Goal: Navigation & Orientation: Find specific page/section

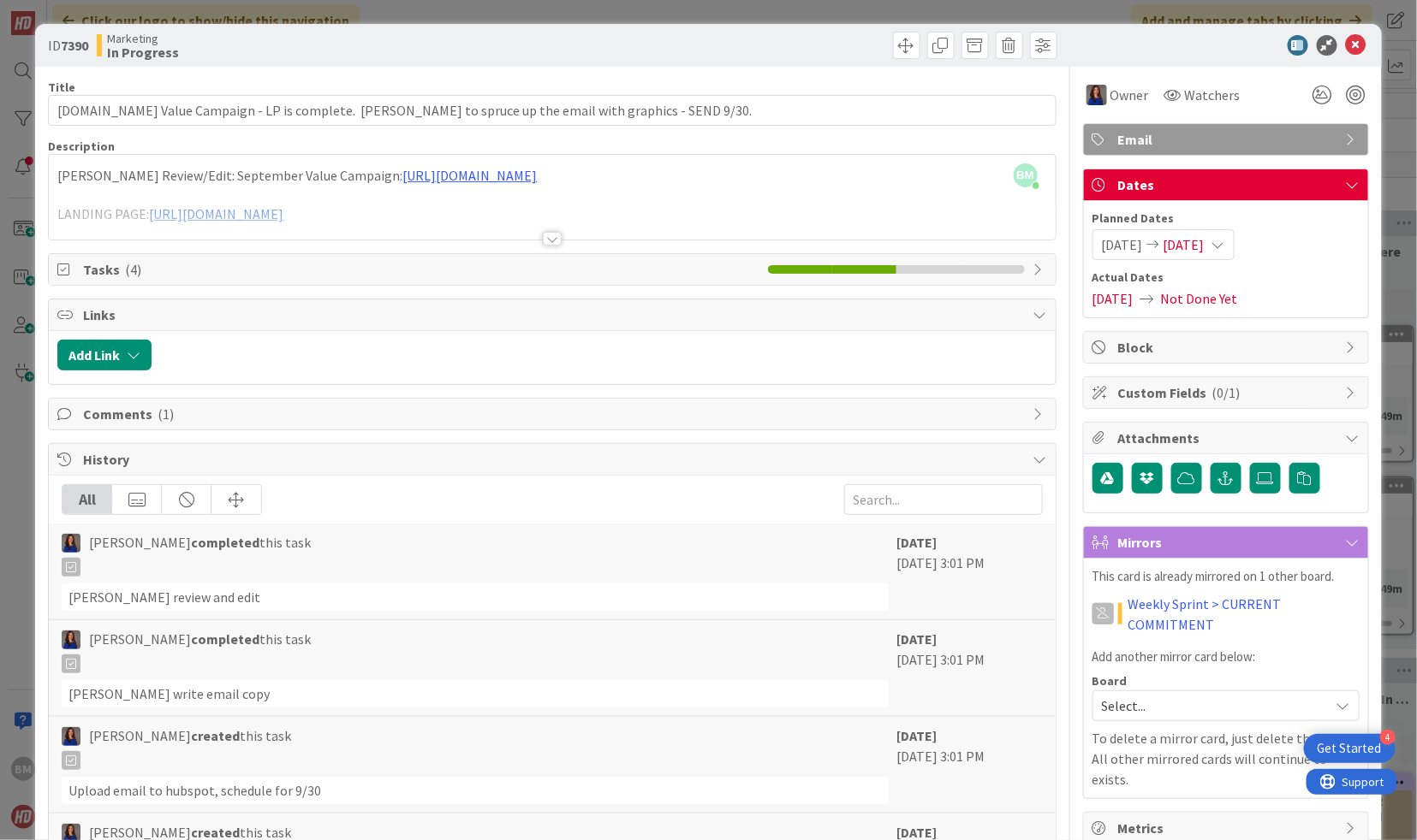
click at [549, 242] on div at bounding box center [552, 238] width 18 height 14
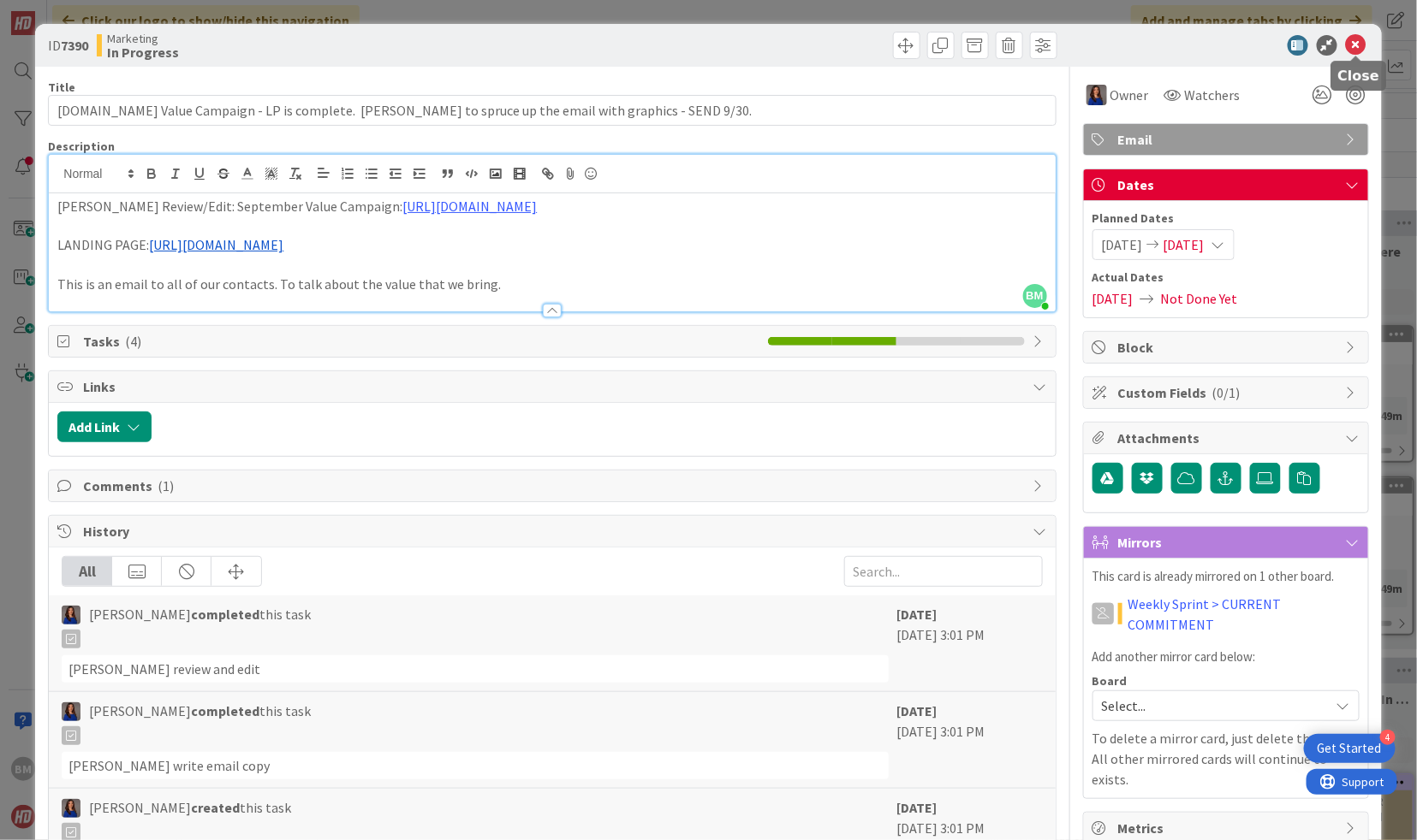
click at [1351, 51] on icon at bounding box center [1356, 45] width 20 height 20
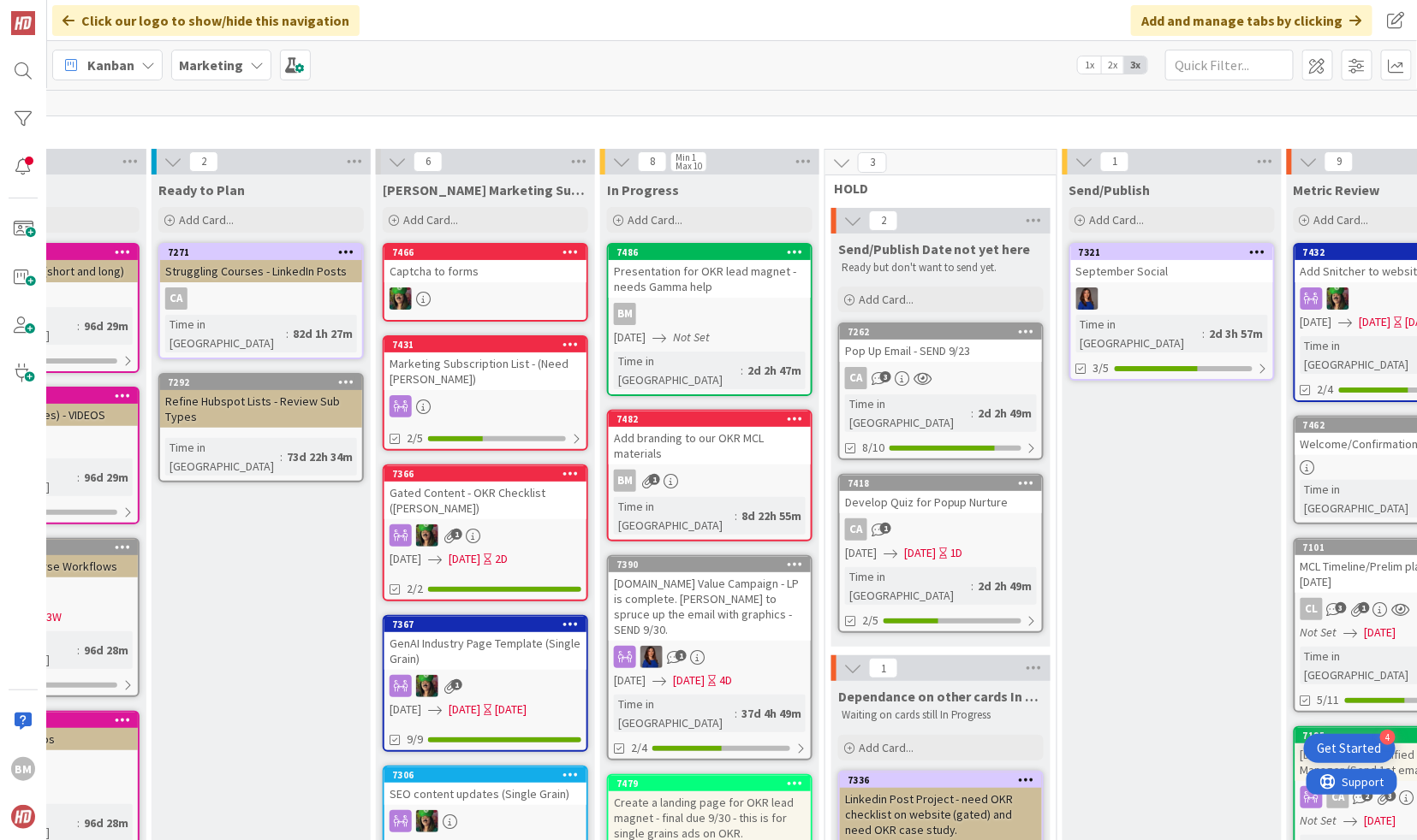
scroll to position [3, 379]
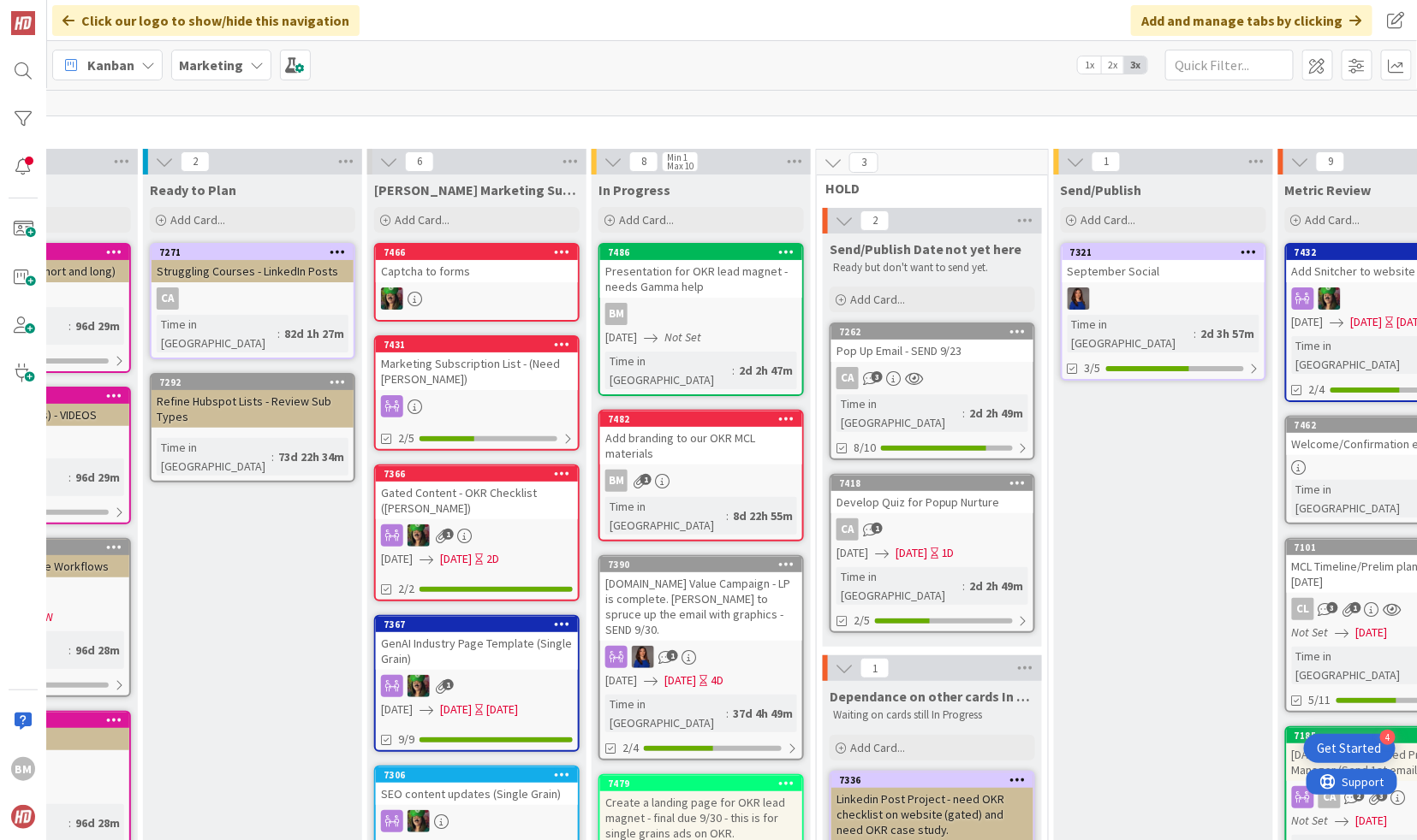
click at [719, 268] on div "Presentation for OKR lead magnet - needs Gamma help" at bounding box center [700, 278] width 202 height 38
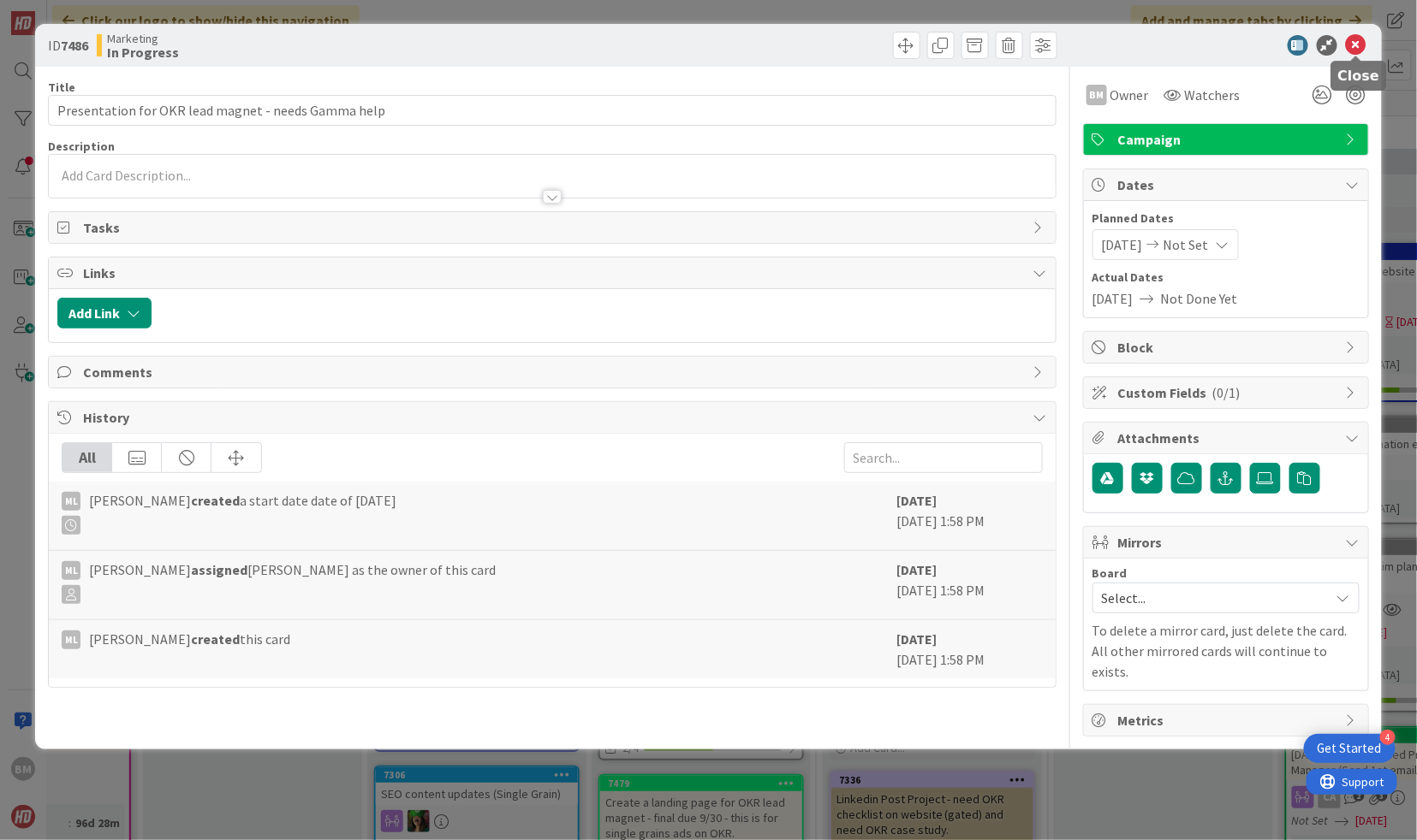
click at [1355, 37] on icon at bounding box center [1356, 45] width 20 height 20
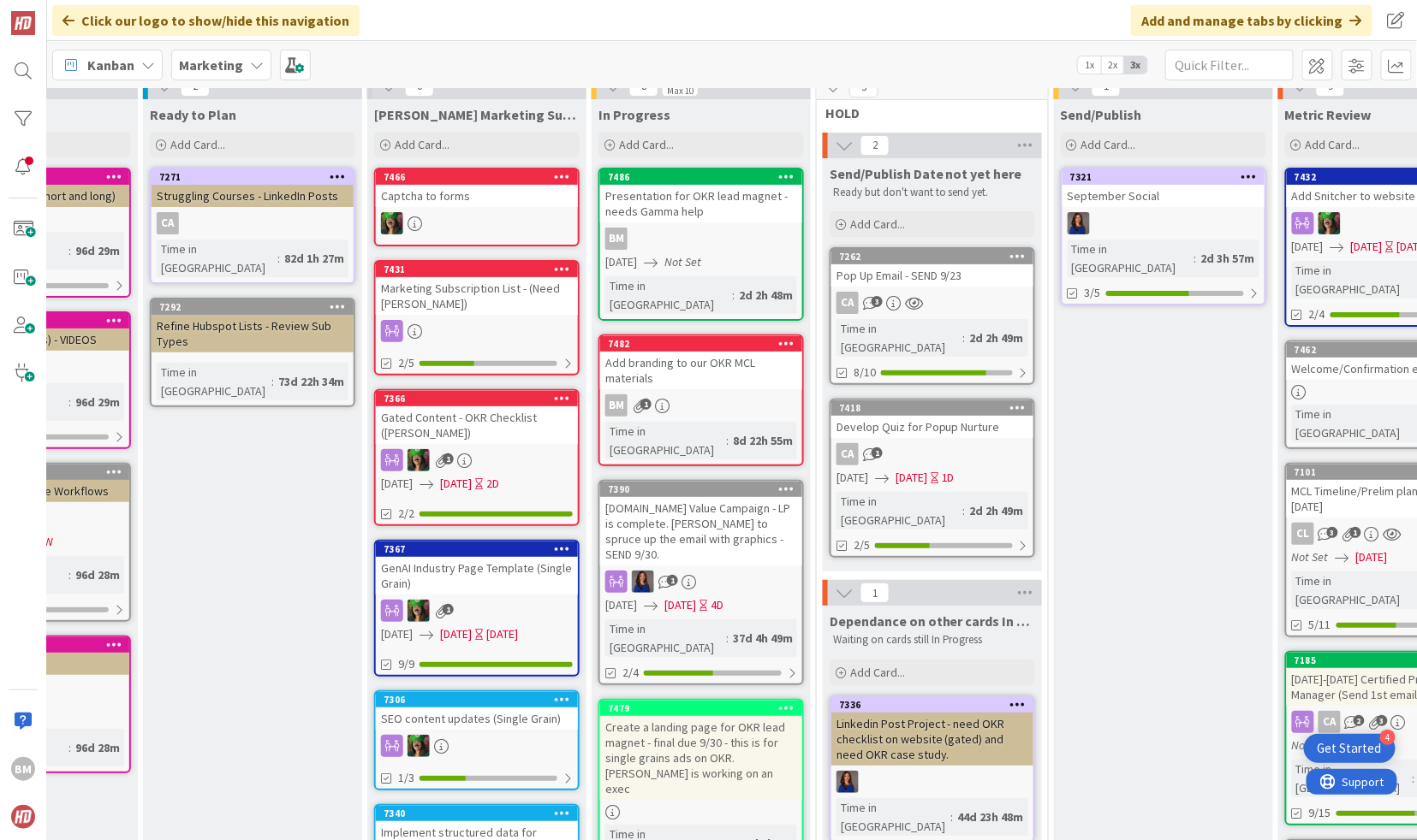
scroll to position [84, 379]
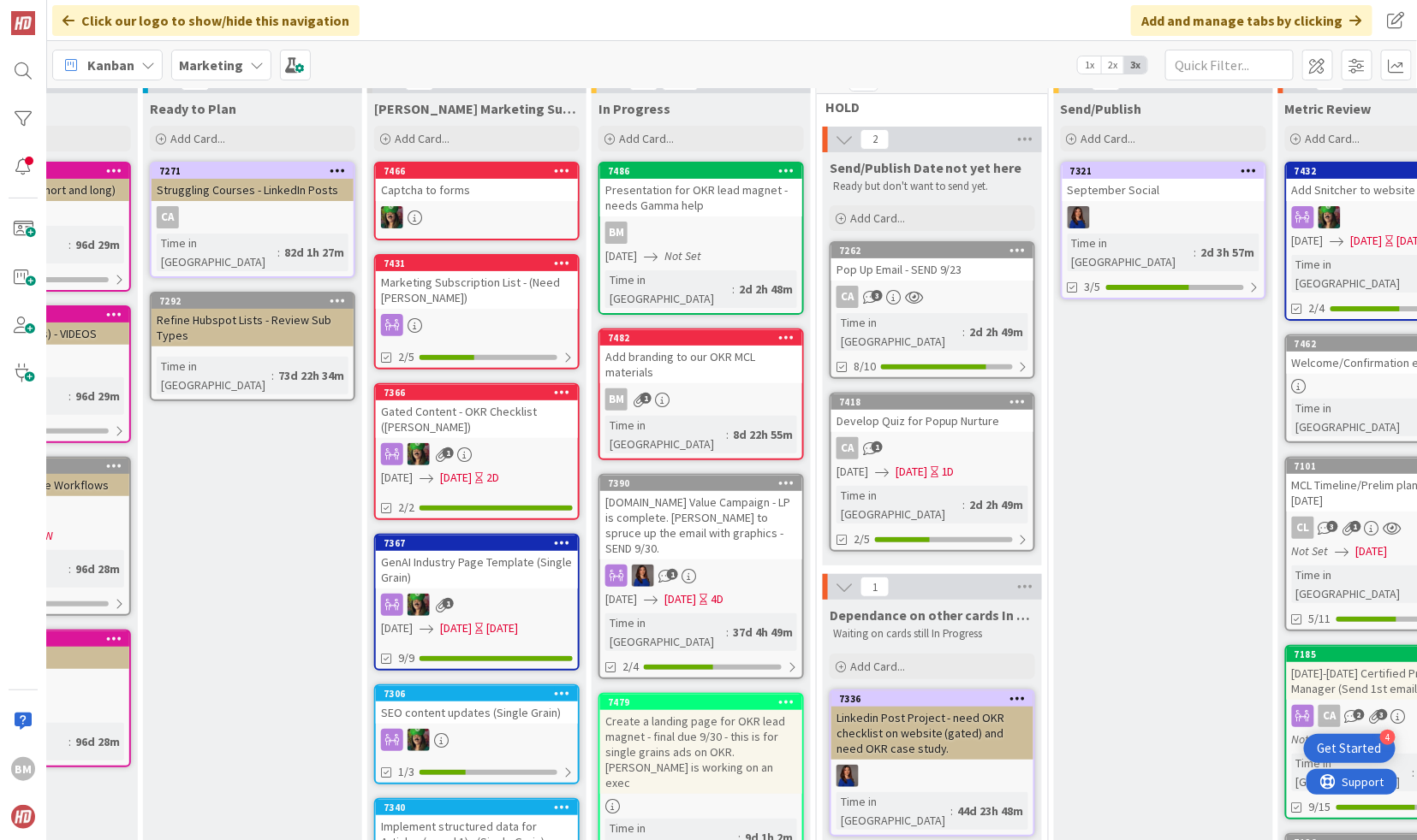
click at [725, 346] on div "Add branding to our OKR MCL materials" at bounding box center [700, 364] width 202 height 38
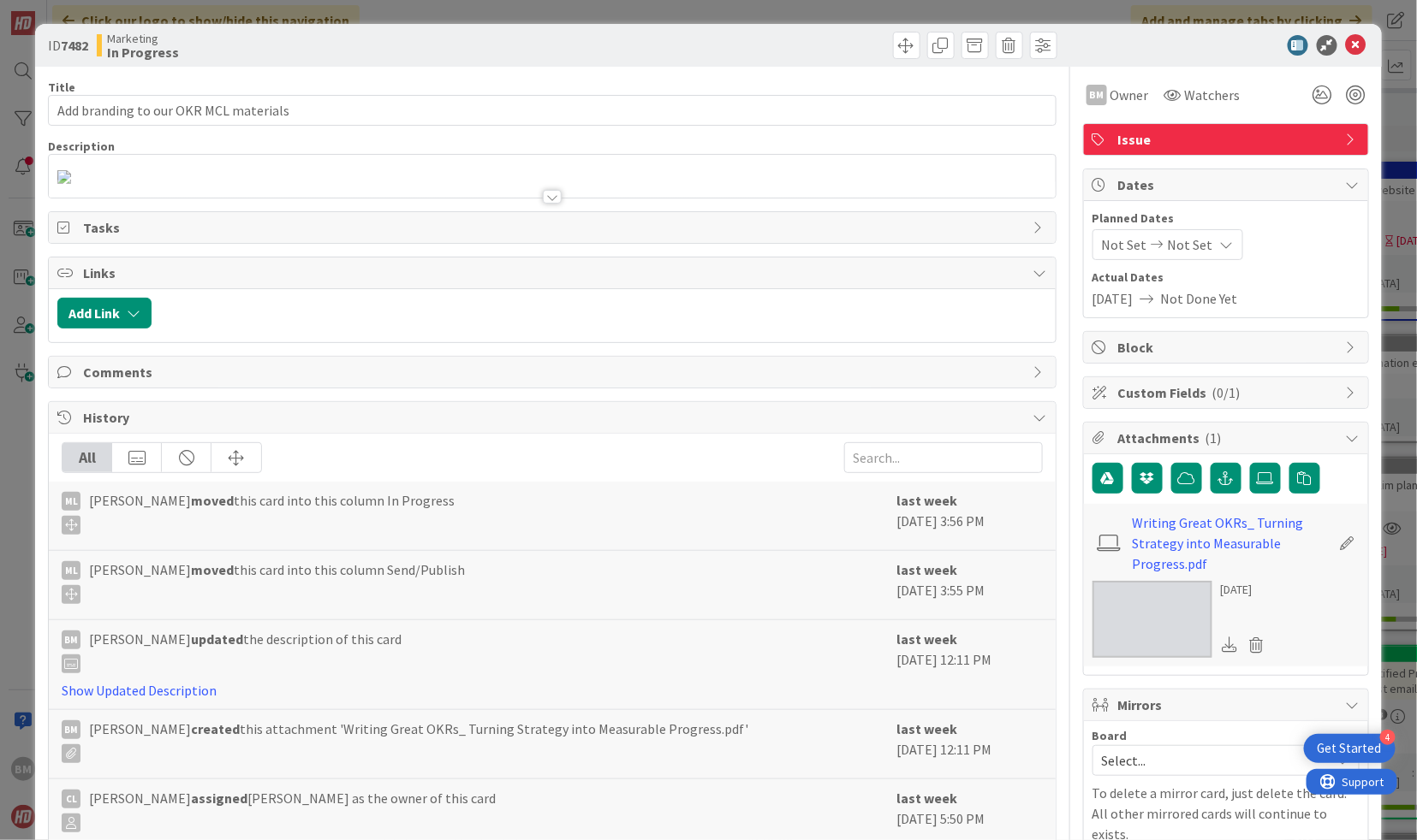
scroll to position [75, 0]
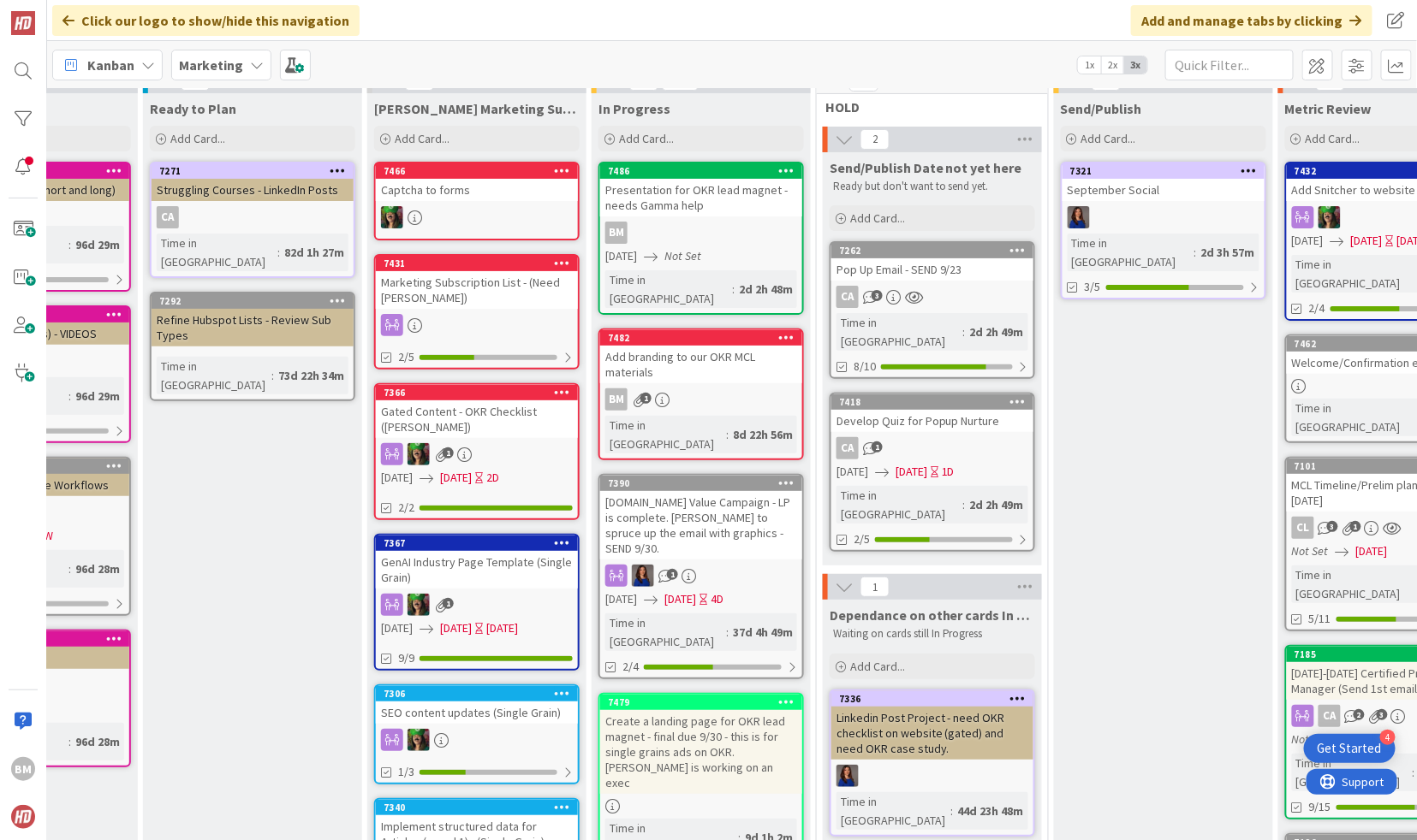
click at [680, 357] on div "Add branding to our OKR MCL materials" at bounding box center [700, 364] width 202 height 38
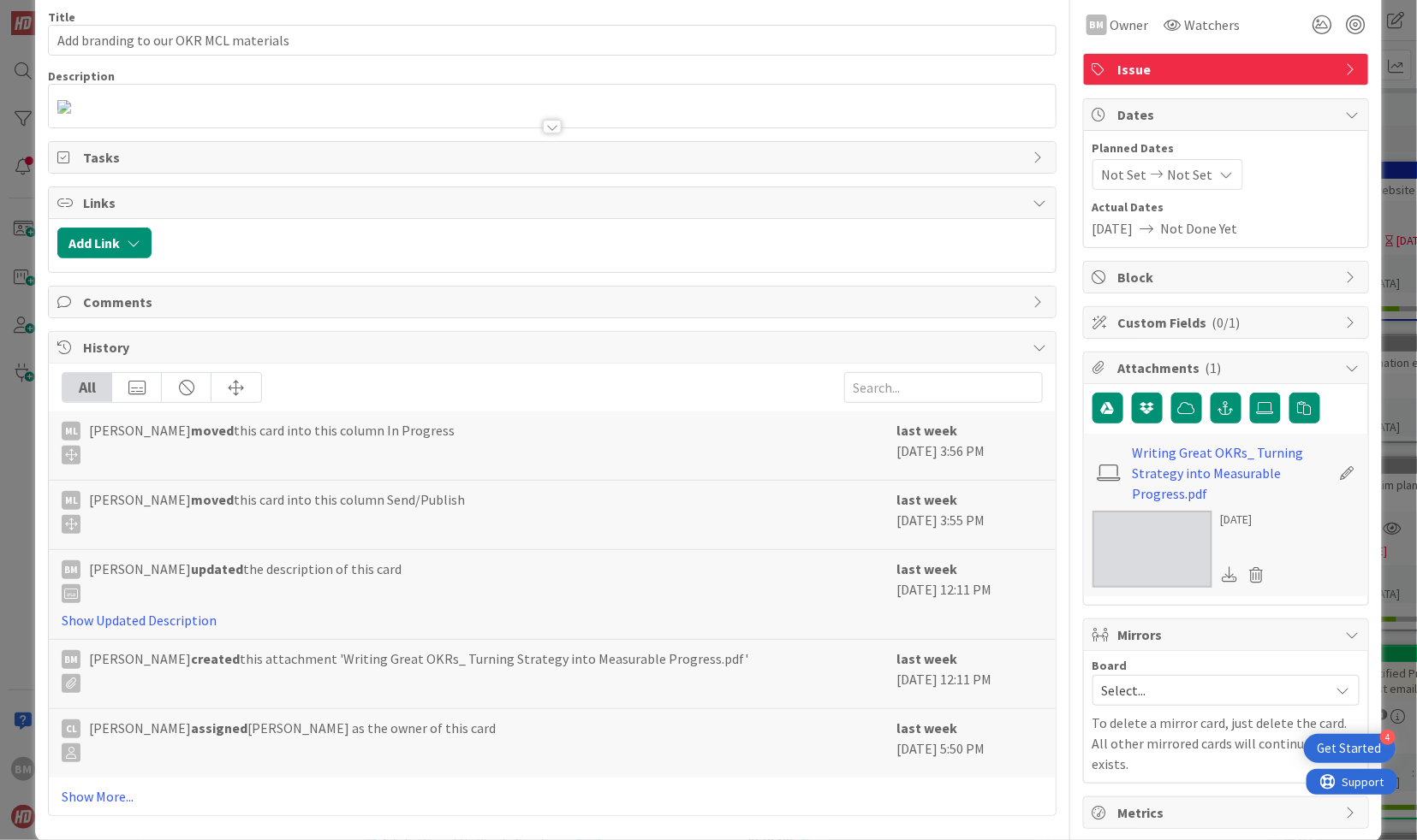
scroll to position [75, 0]
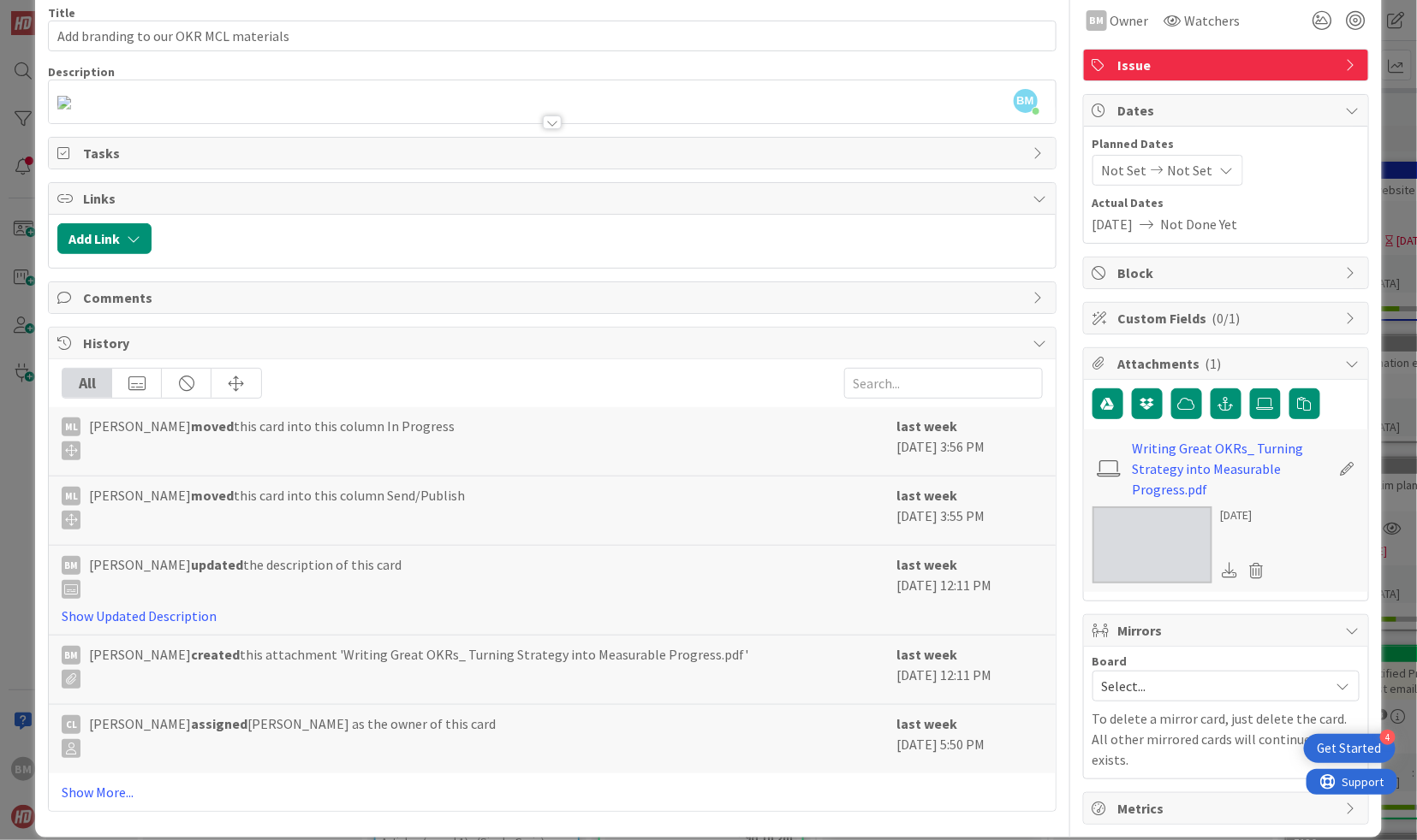
click at [1227, 361] on span "Attachments ( 1 )" at bounding box center [1228, 363] width 220 height 20
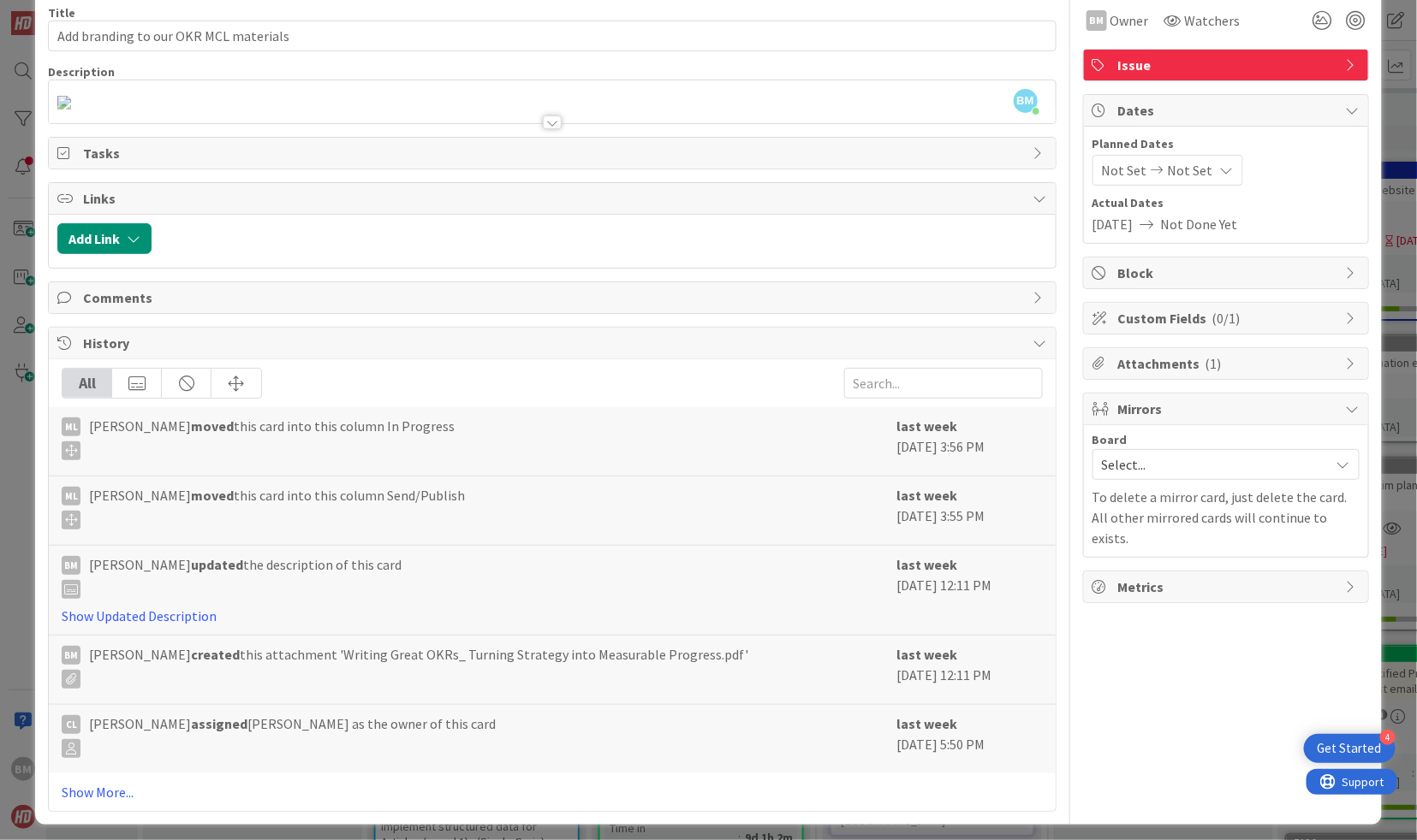
click at [1153, 361] on span "Attachments ( 1 )" at bounding box center [1228, 363] width 220 height 20
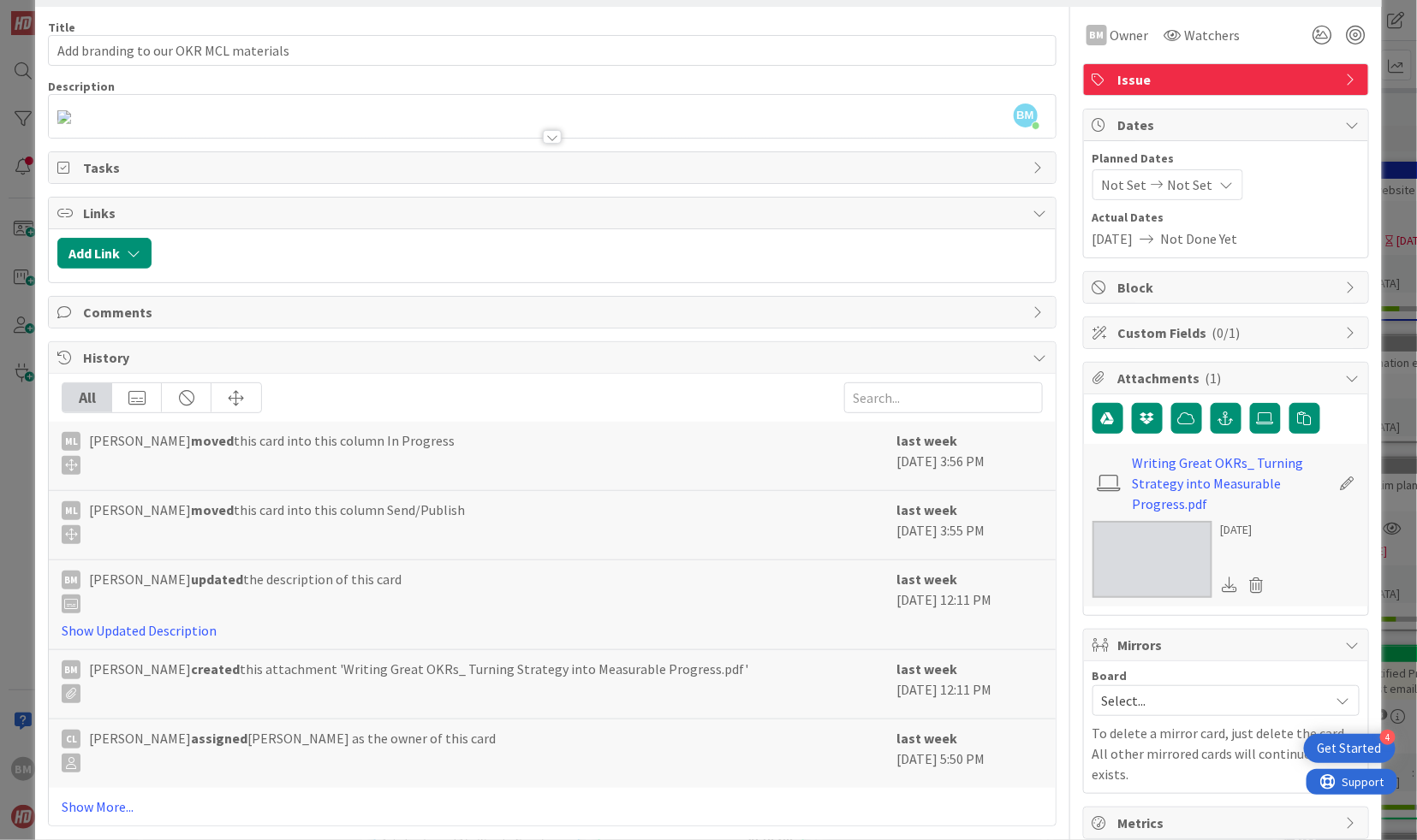
scroll to position [0, 0]
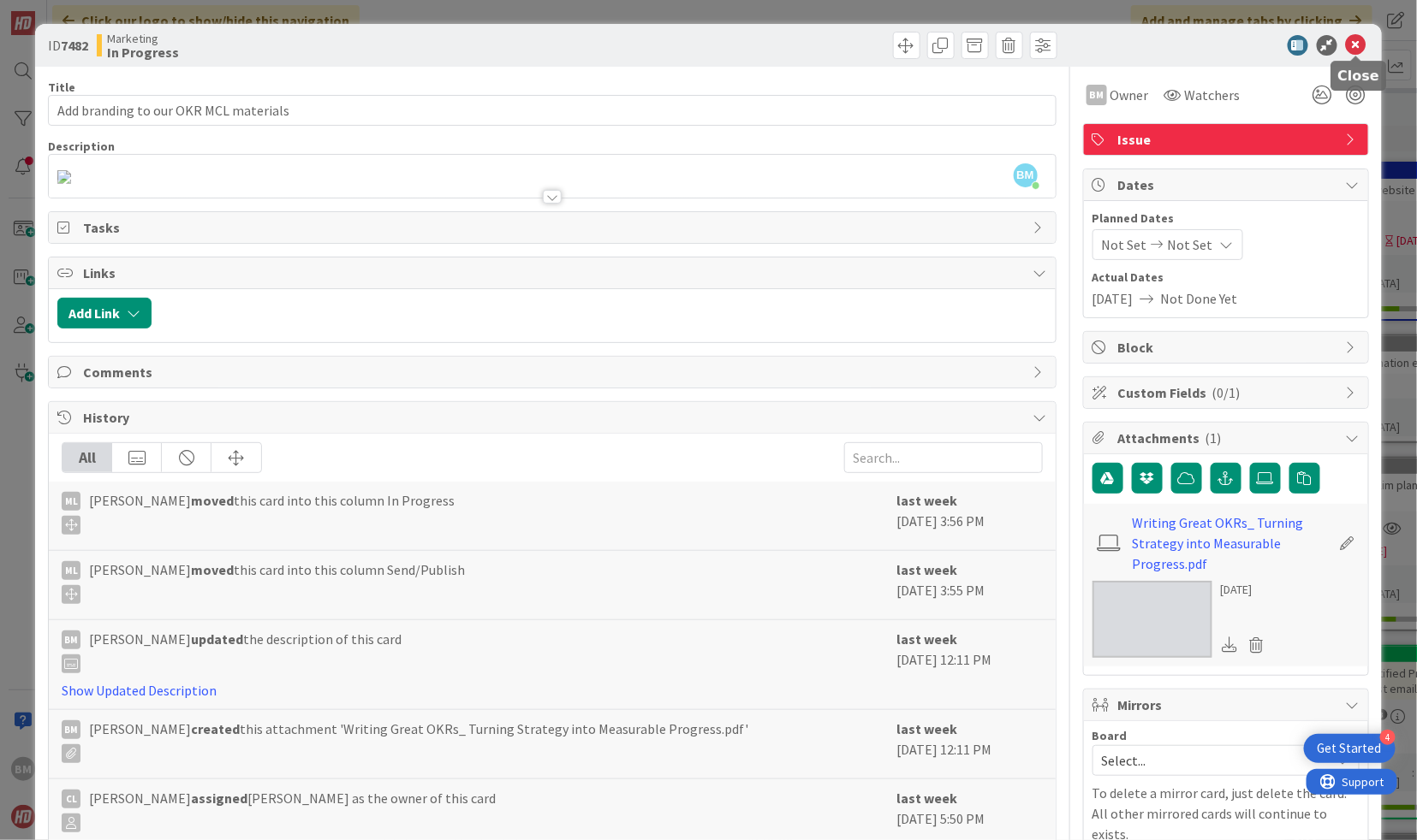
click at [1359, 44] on icon at bounding box center [1356, 45] width 20 height 20
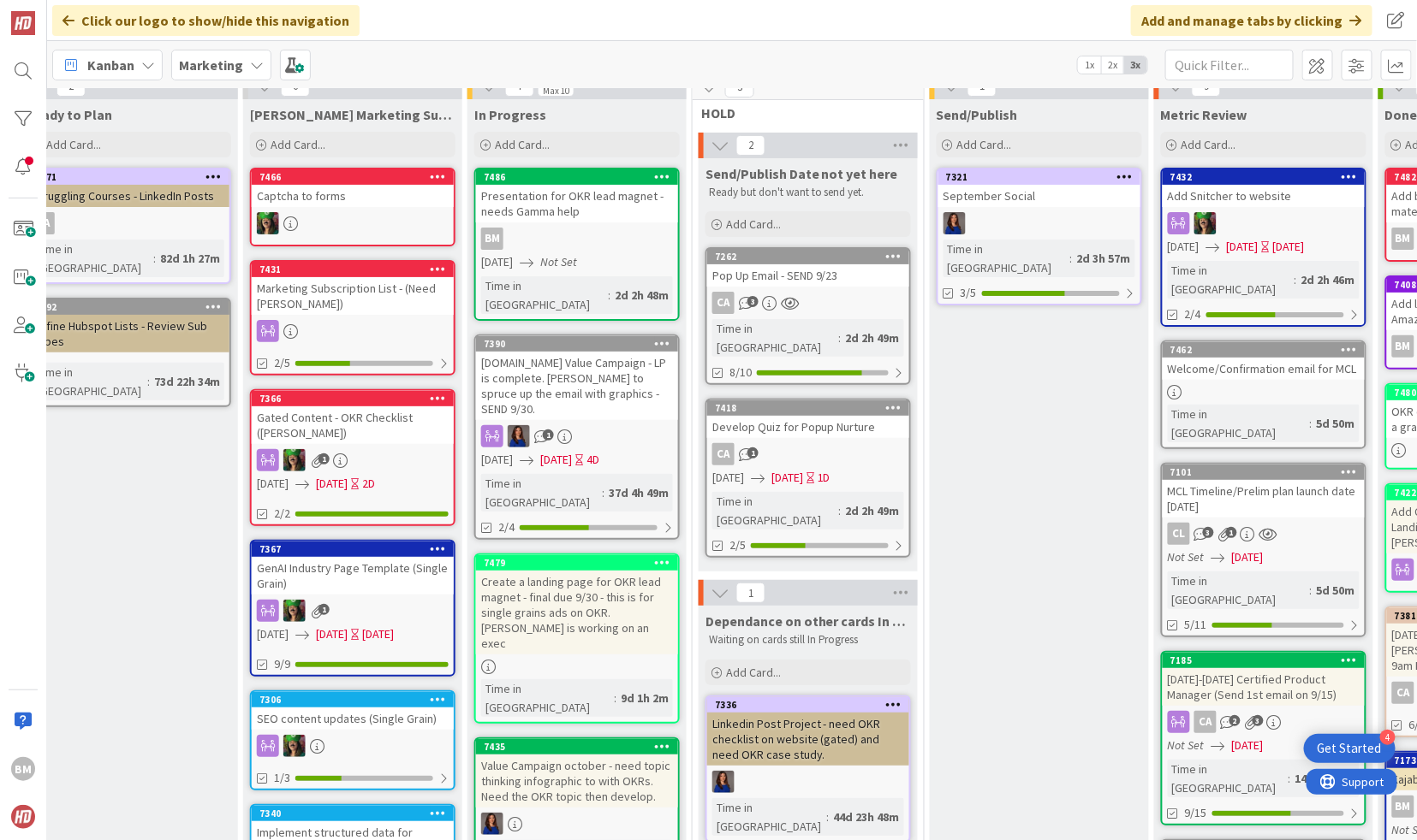
scroll to position [80, 504]
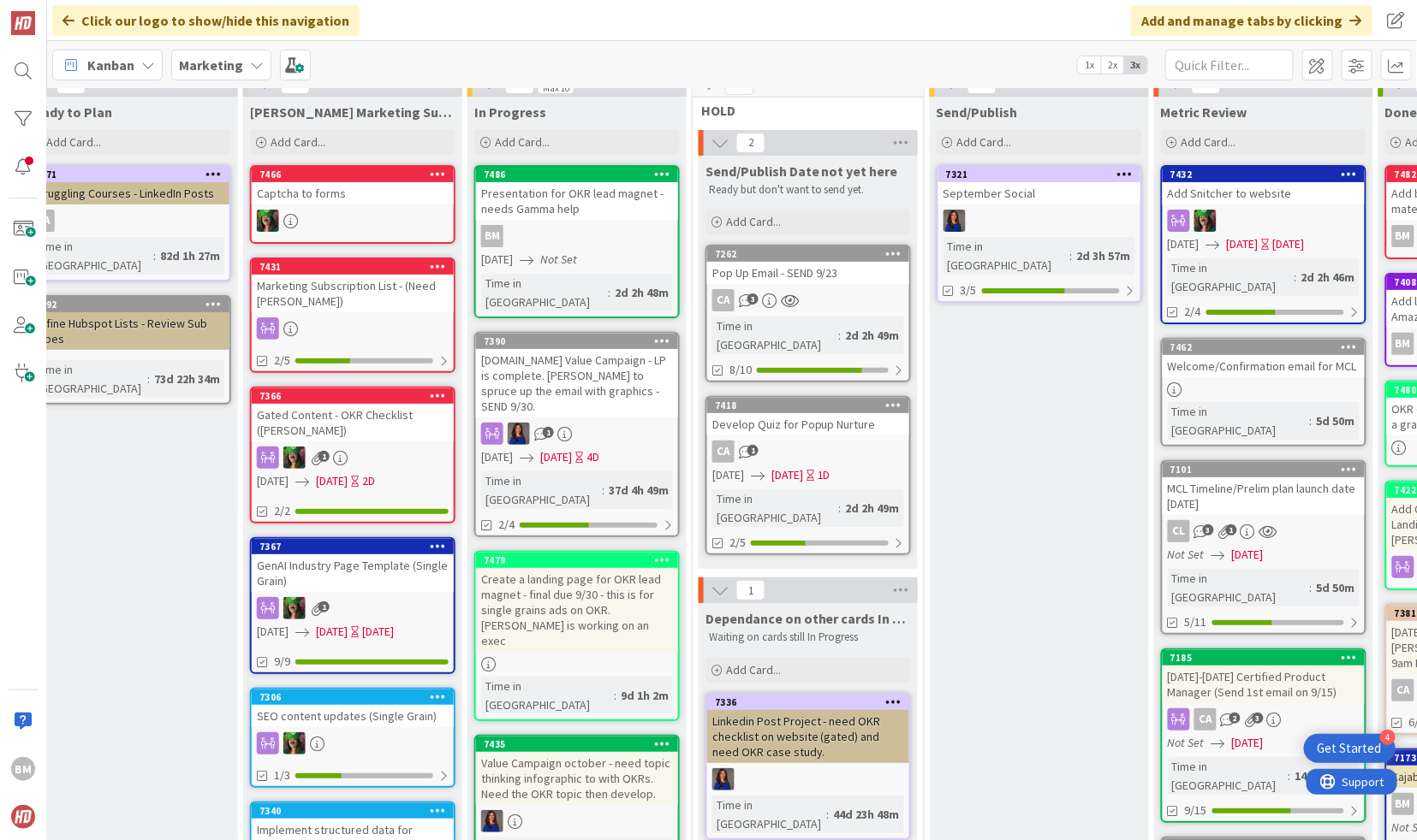
click at [582, 568] on div "Create a landing page for OKR lead magnet - final due 9/30 - this is for single…" at bounding box center [577, 609] width 202 height 84
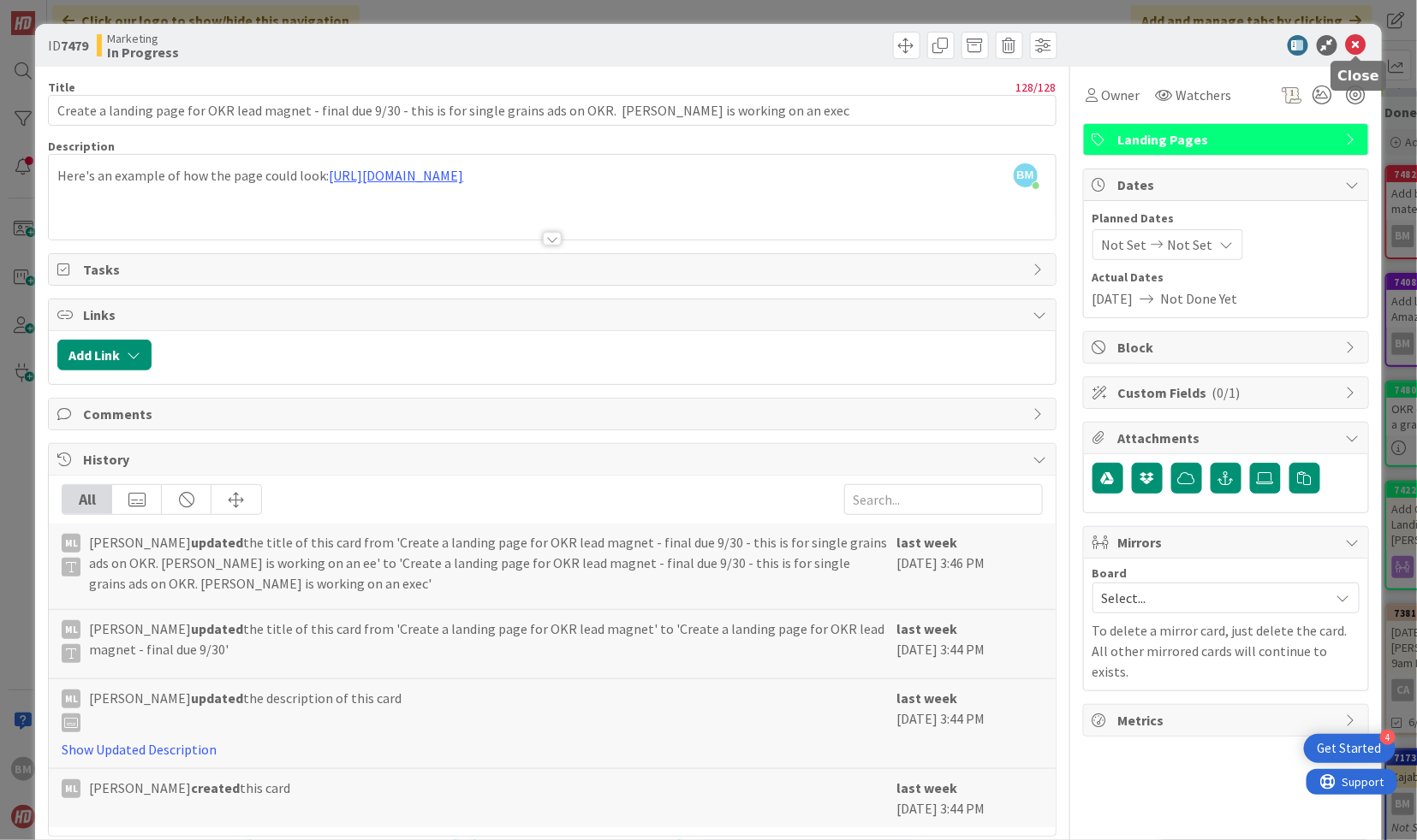
click at [1360, 46] on icon at bounding box center [1356, 45] width 20 height 20
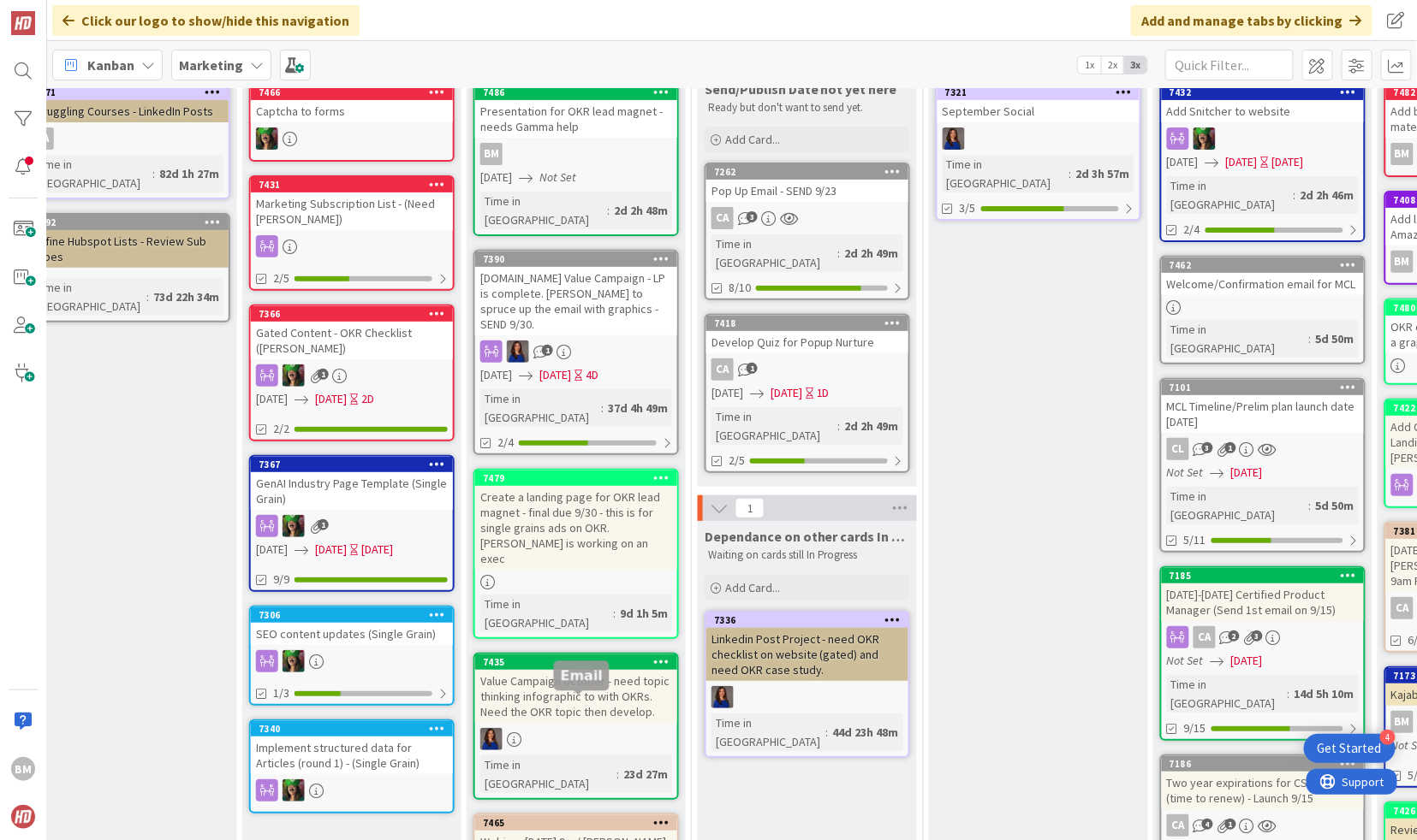
scroll to position [0, 505]
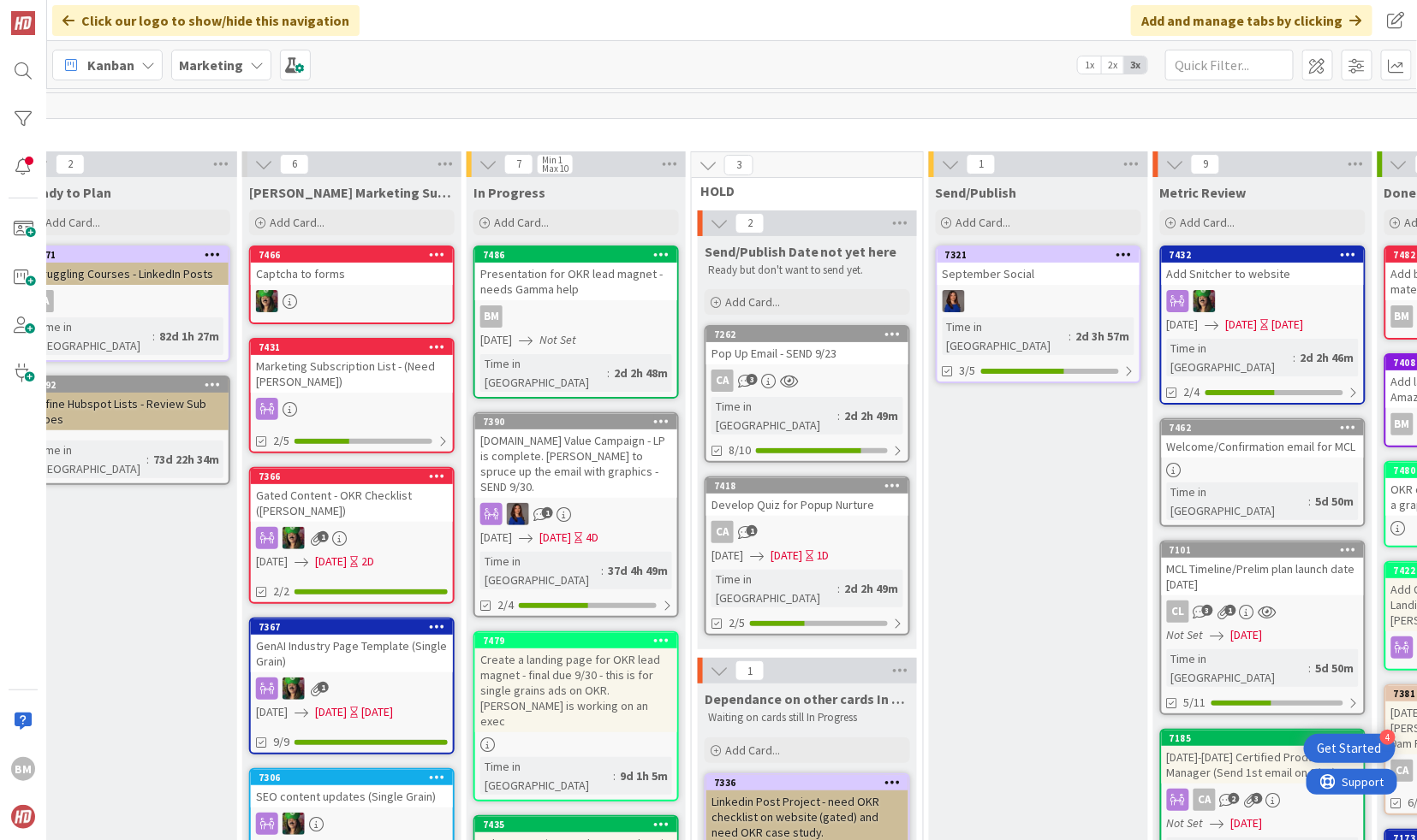
click at [586, 438] on div "[DOMAIN_NAME] Value Campaign - LP is complete. [PERSON_NAME] to spruce up the e…" at bounding box center [576, 464] width 202 height 68
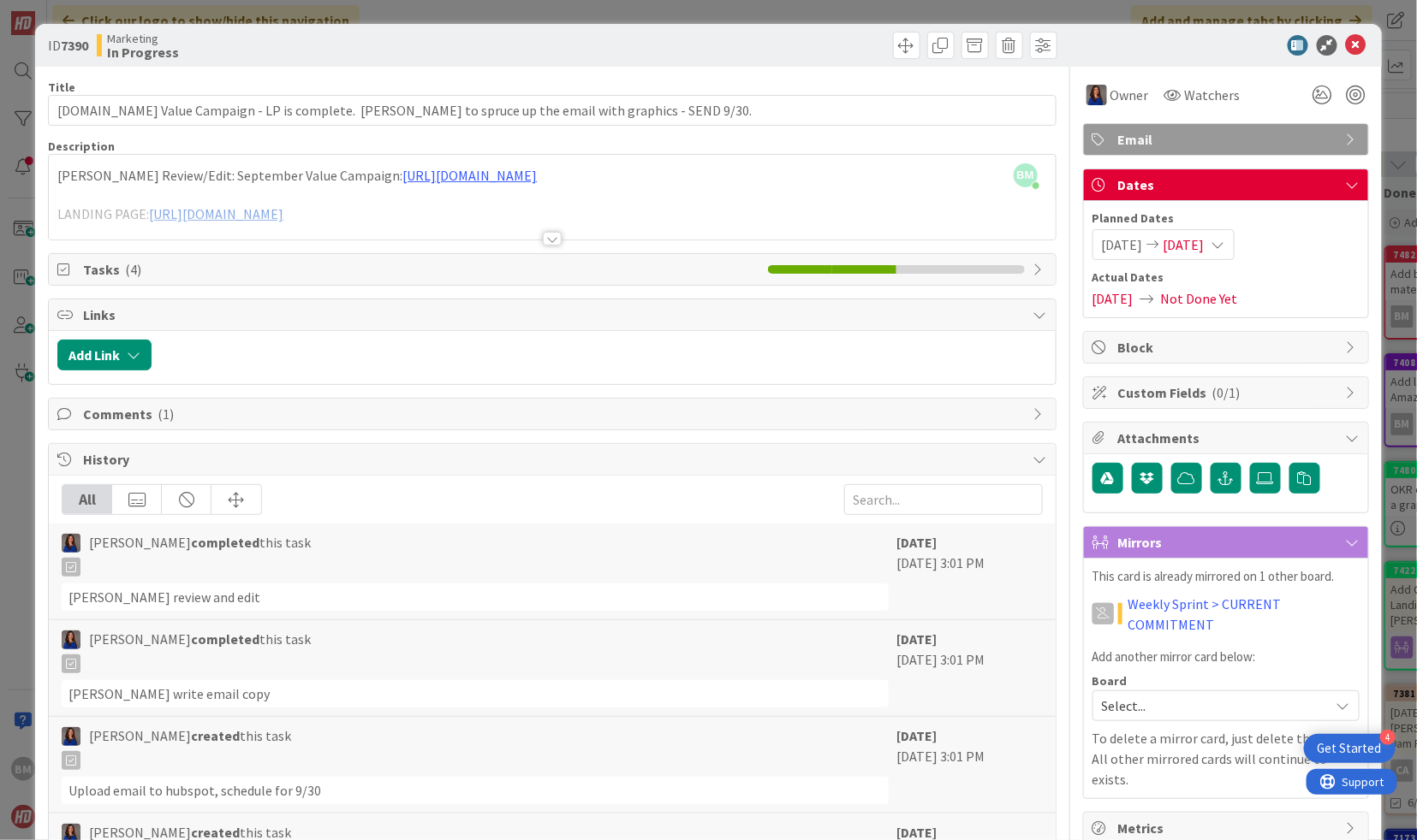
click at [545, 241] on div at bounding box center [552, 238] width 18 height 14
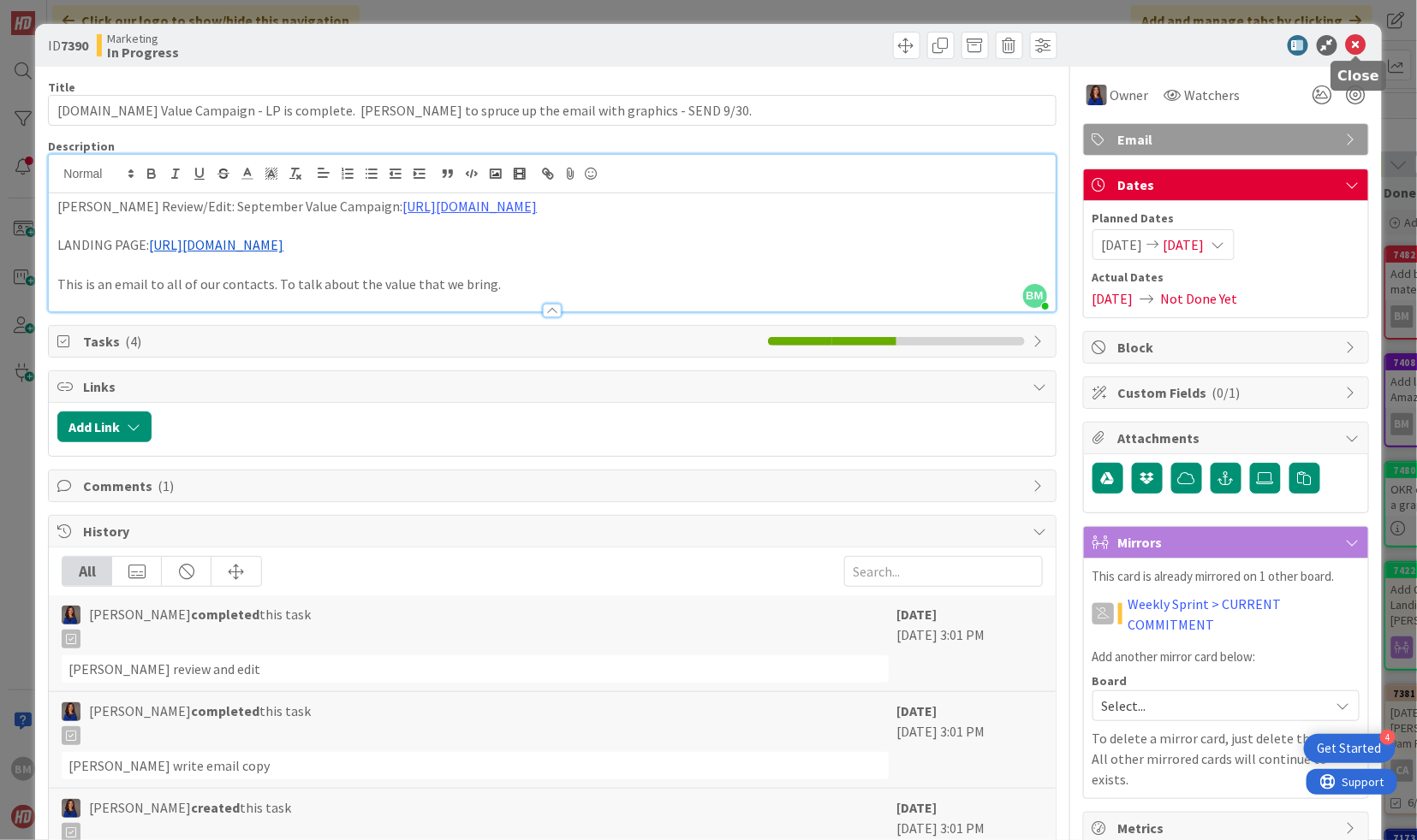
click at [1354, 45] on icon at bounding box center [1356, 45] width 20 height 20
